Goal: Task Accomplishment & Management: Manage account settings

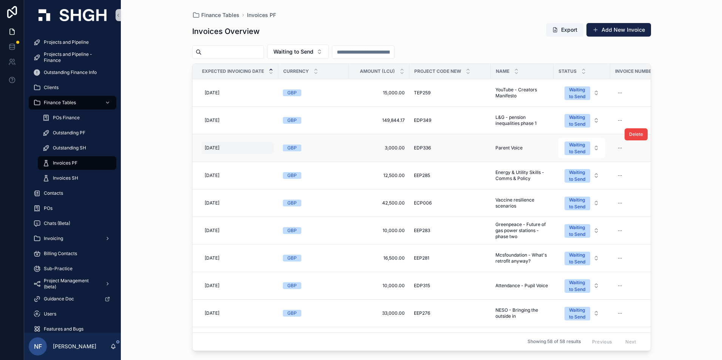
click at [219, 148] on span "[DATE]" at bounding box center [212, 148] width 15 height 6
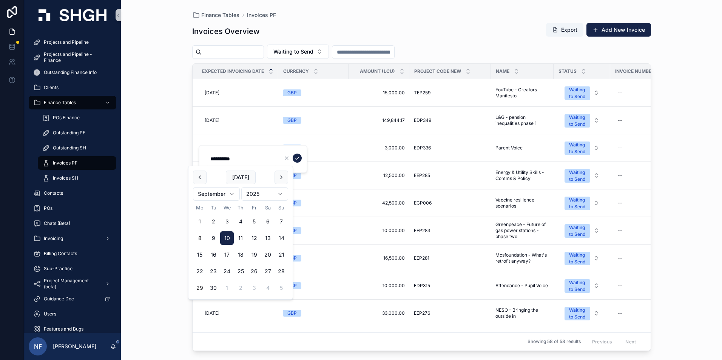
click at [200, 288] on button "29" at bounding box center [200, 288] width 14 height 14
type input "**********"
click at [299, 158] on icon "scrollable content" at bounding box center [297, 158] width 6 height 6
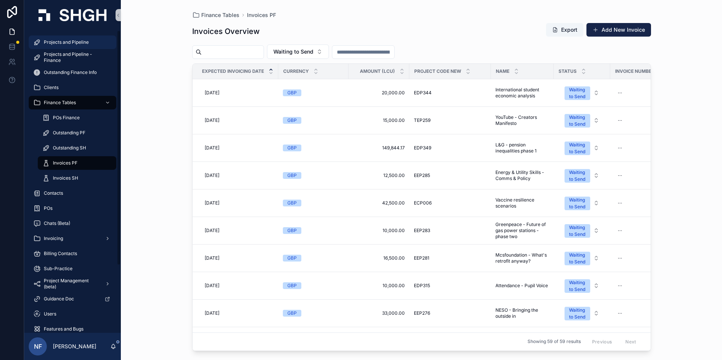
drag, startPoint x: 53, startPoint y: 43, endPoint x: 177, endPoint y: 56, distance: 125.3
click at [53, 43] on span "Projects and Pipeline" at bounding box center [66, 42] width 45 height 6
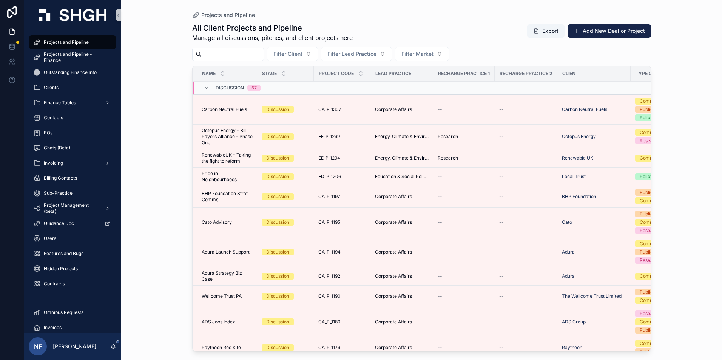
click at [225, 57] on input "scrollable content" at bounding box center [233, 54] width 62 height 11
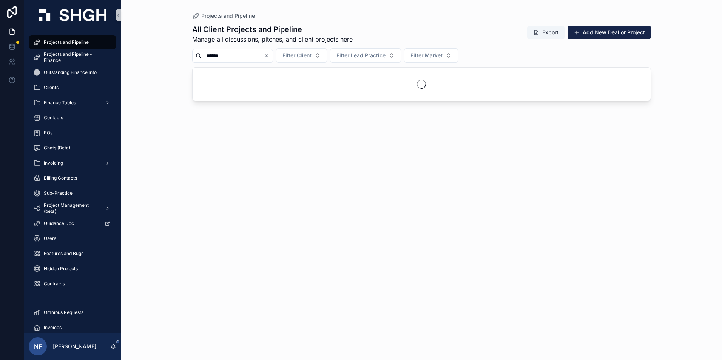
type input "******"
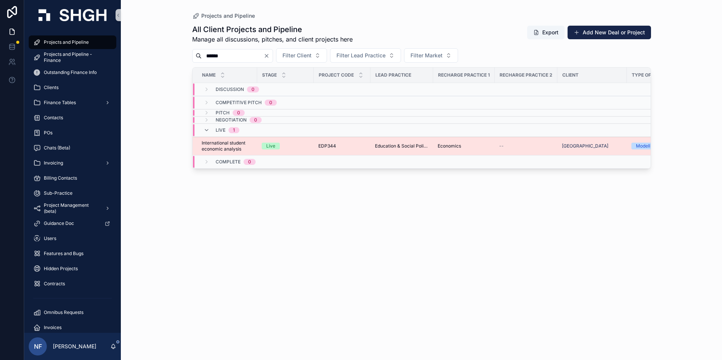
click at [216, 144] on span "International student economic analysis" at bounding box center [227, 146] width 51 height 12
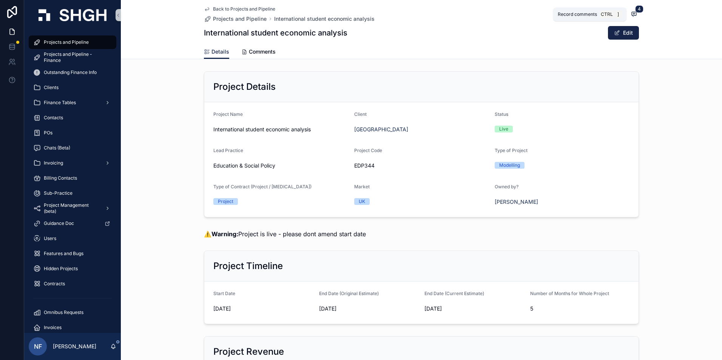
click at [631, 10] on span "scrollable content" at bounding box center [634, 14] width 10 height 8
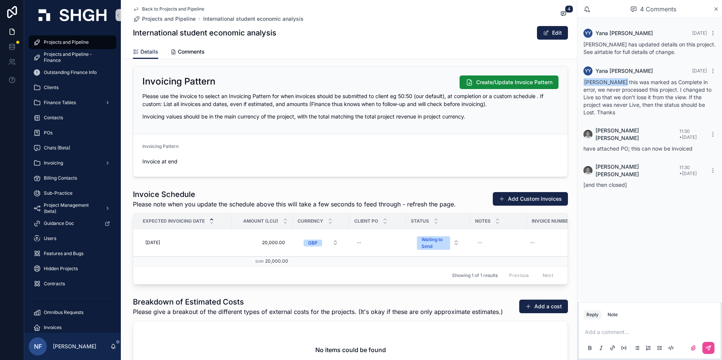
scroll to position [793, 0]
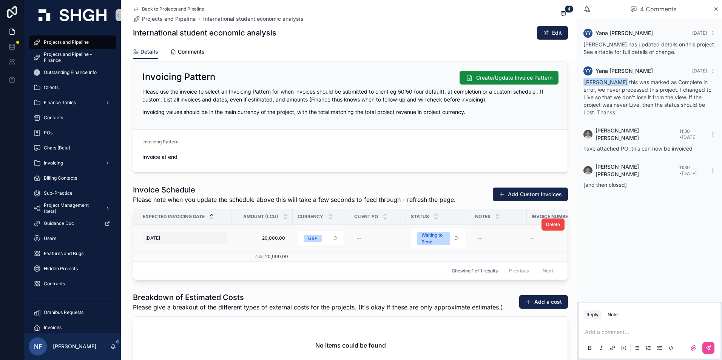
click at [151, 236] on span "[DATE]" at bounding box center [152, 238] width 15 height 6
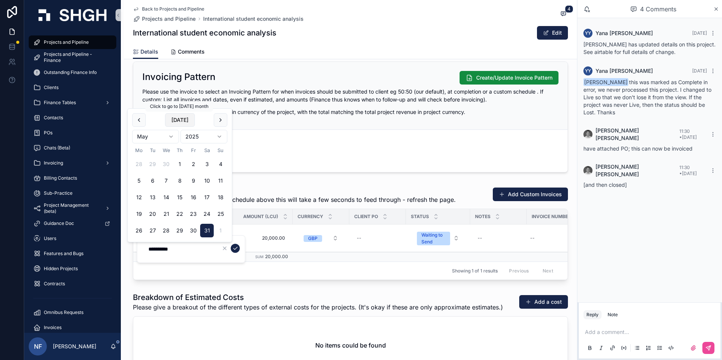
click at [172, 117] on button "[DATE]" at bounding box center [180, 120] width 30 height 14
click at [137, 182] on button "8" at bounding box center [139, 181] width 14 height 14
type input "**********"
click at [238, 249] on icon "scrollable content" at bounding box center [235, 248] width 6 height 6
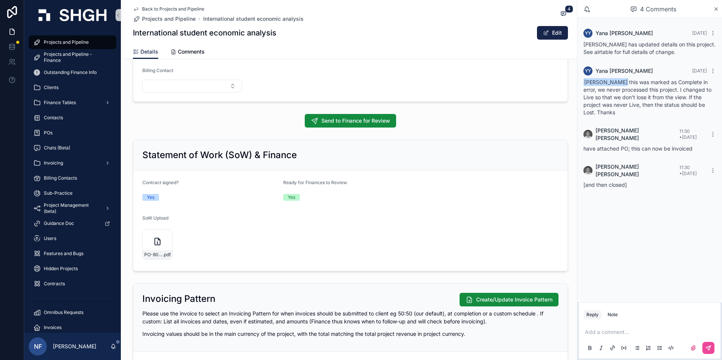
scroll to position [566, 0]
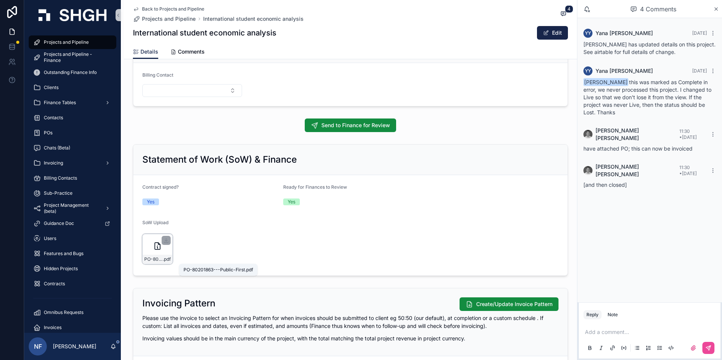
click at [153, 258] on span "PO-80201863---Public-First" at bounding box center [153, 259] width 19 height 6
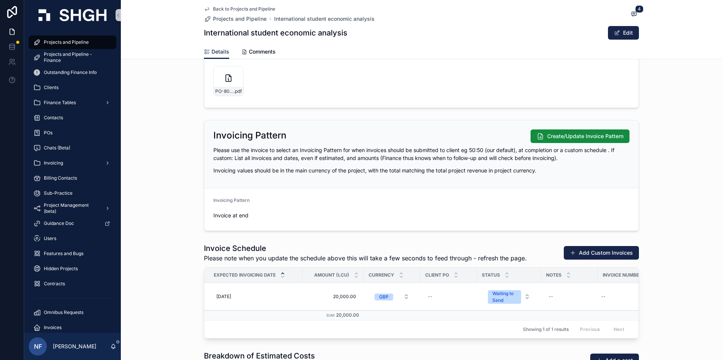
scroll to position [793, 0]
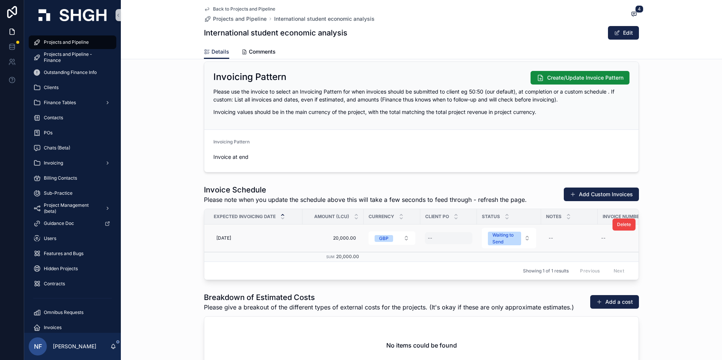
click at [433, 238] on div "--" at bounding box center [449, 238] width 48 height 12
type input "********"
click at [518, 250] on icon "scrollable content" at bounding box center [518, 248] width 6 height 6
click at [604, 236] on div "--" at bounding box center [625, 238] width 55 height 12
click at [601, 236] on div "--" at bounding box center [603, 238] width 5 height 6
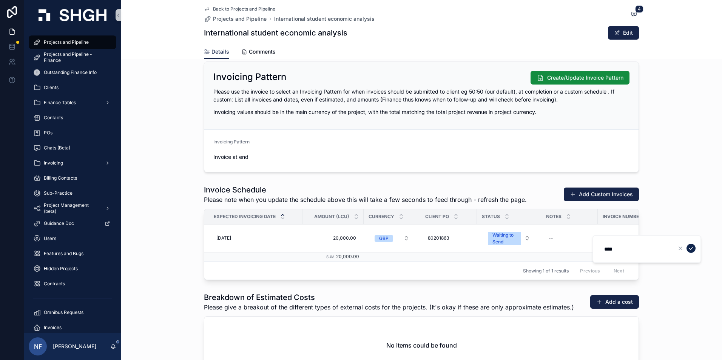
type input "****"
click at [692, 251] on icon "scrollable content" at bounding box center [691, 248] width 6 height 6
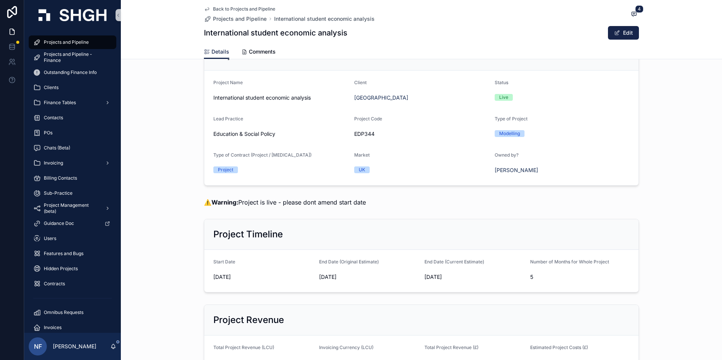
scroll to position [0, 0]
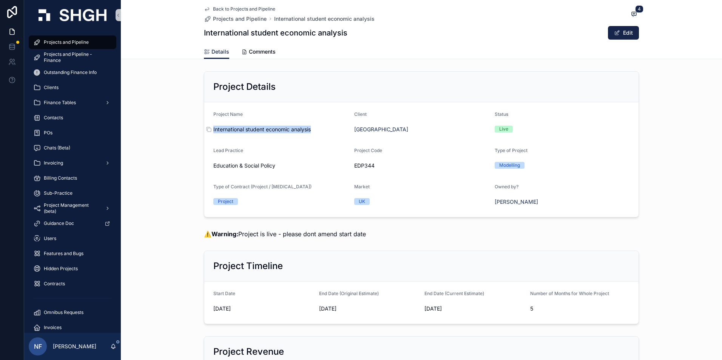
drag, startPoint x: 210, startPoint y: 128, endPoint x: 309, endPoint y: 130, distance: 99.7
click at [309, 130] on form "Project Name International student economic analysis Client [GEOGRAPHIC_DATA] S…" at bounding box center [421, 159] width 434 height 115
copy span "International student economic analysis"
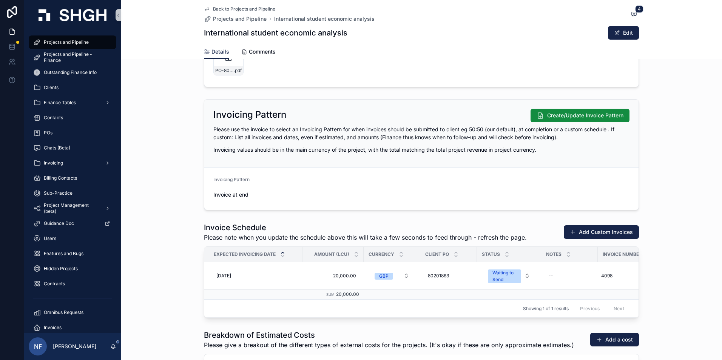
scroll to position [906, 0]
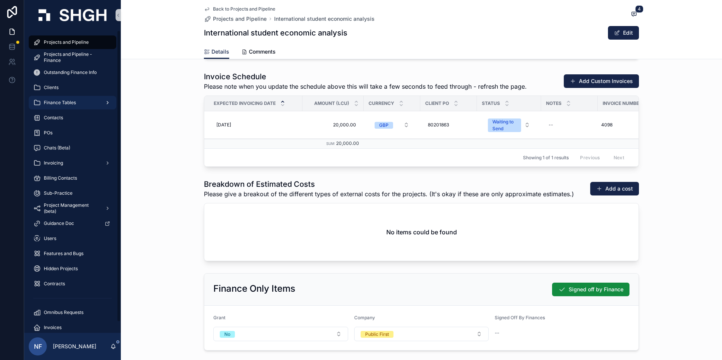
click at [70, 101] on span "Finance Tables" at bounding box center [60, 103] width 32 height 6
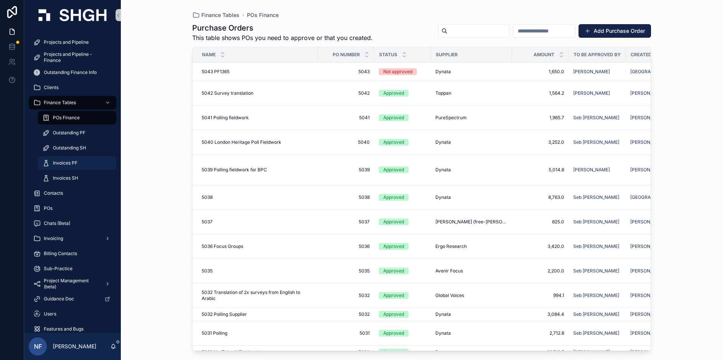
click at [65, 160] on span "Invoices PF" at bounding box center [65, 163] width 25 height 6
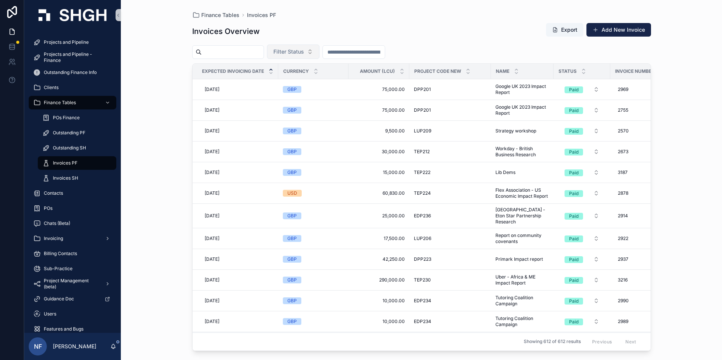
click at [307, 58] on button "Filter Status" at bounding box center [293, 52] width 52 height 14
click at [301, 87] on div "Waiting to Send" at bounding box center [312, 82] width 91 height 12
